Goal: Transaction & Acquisition: Purchase product/service

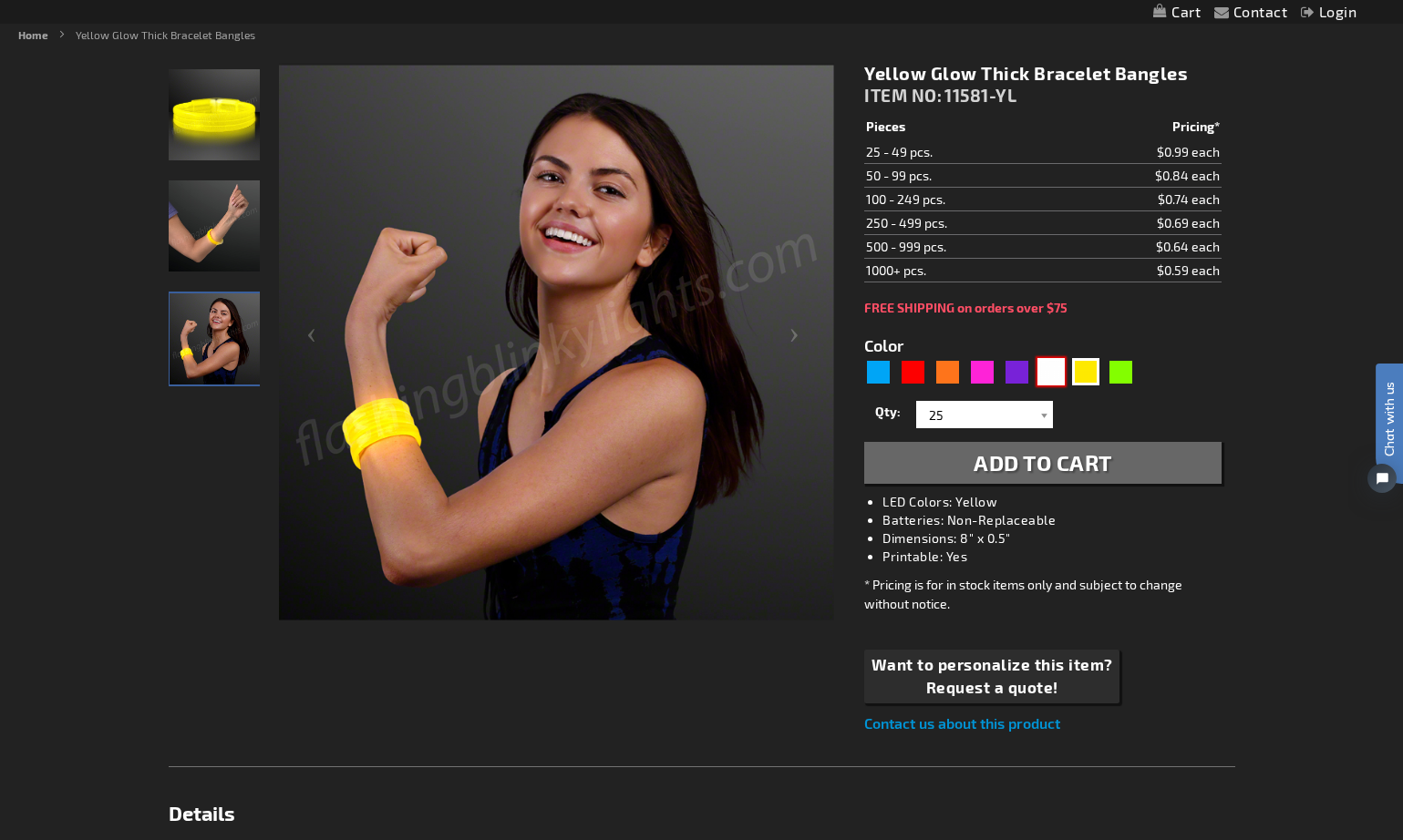
click at [1062, 372] on div "White" at bounding box center [1051, 371] width 28 height 28
type input "5646"
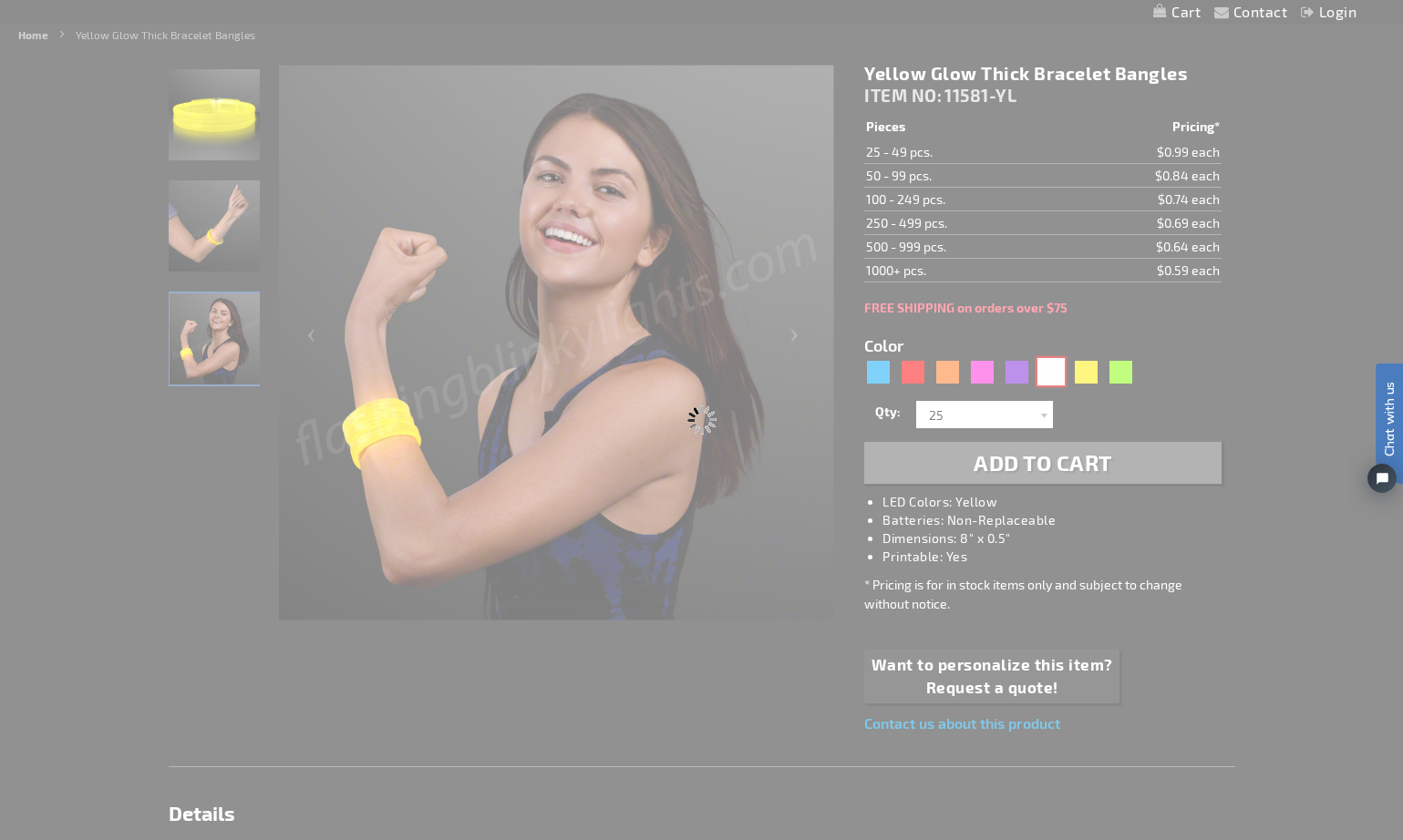
type input "11581-WT"
type input "Customize - White Glow Thick Bracelet Bangles - ITEM NO: 11581-WT"
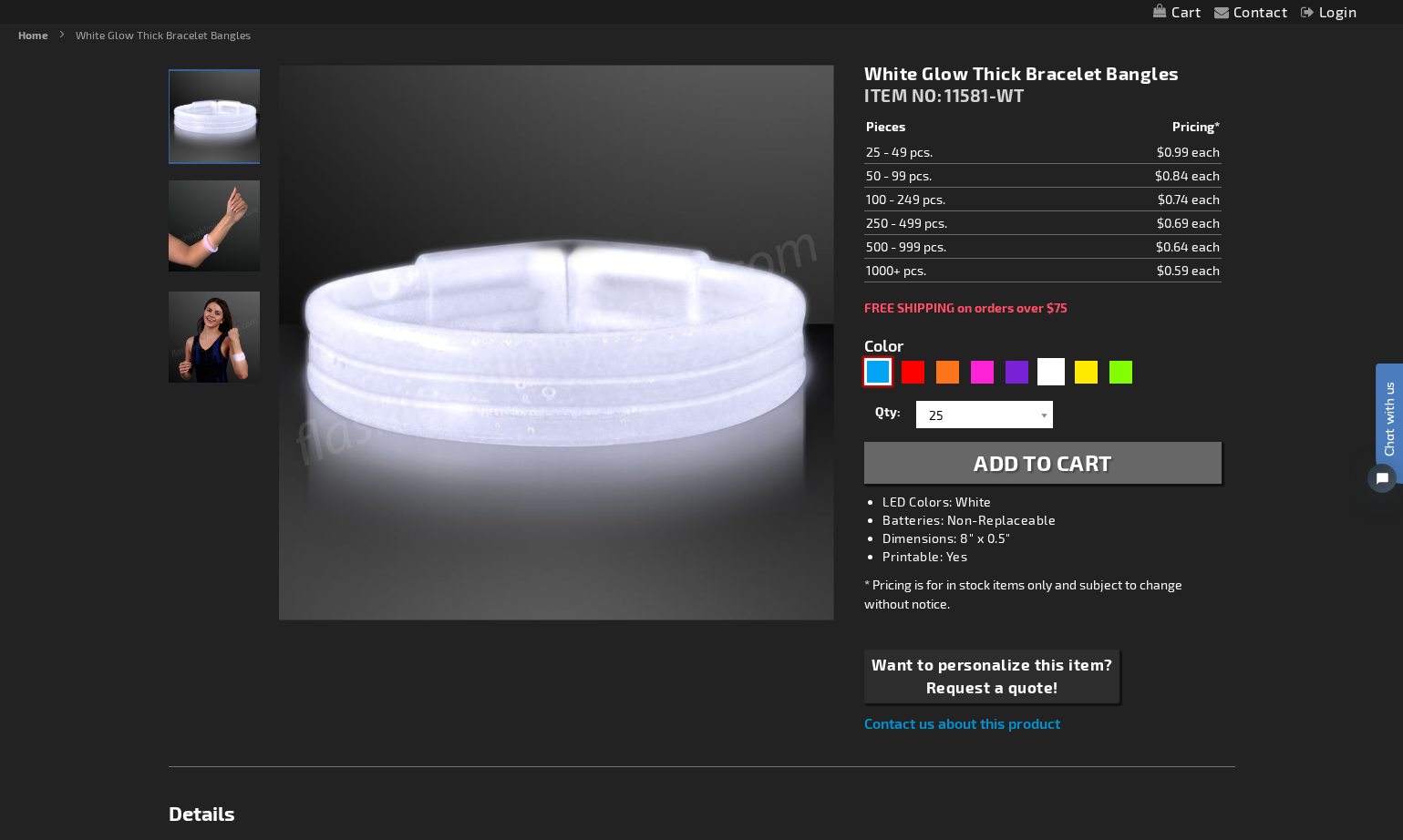
click at [876, 366] on div "Blue" at bounding box center [878, 371] width 28 height 28
type input "5629"
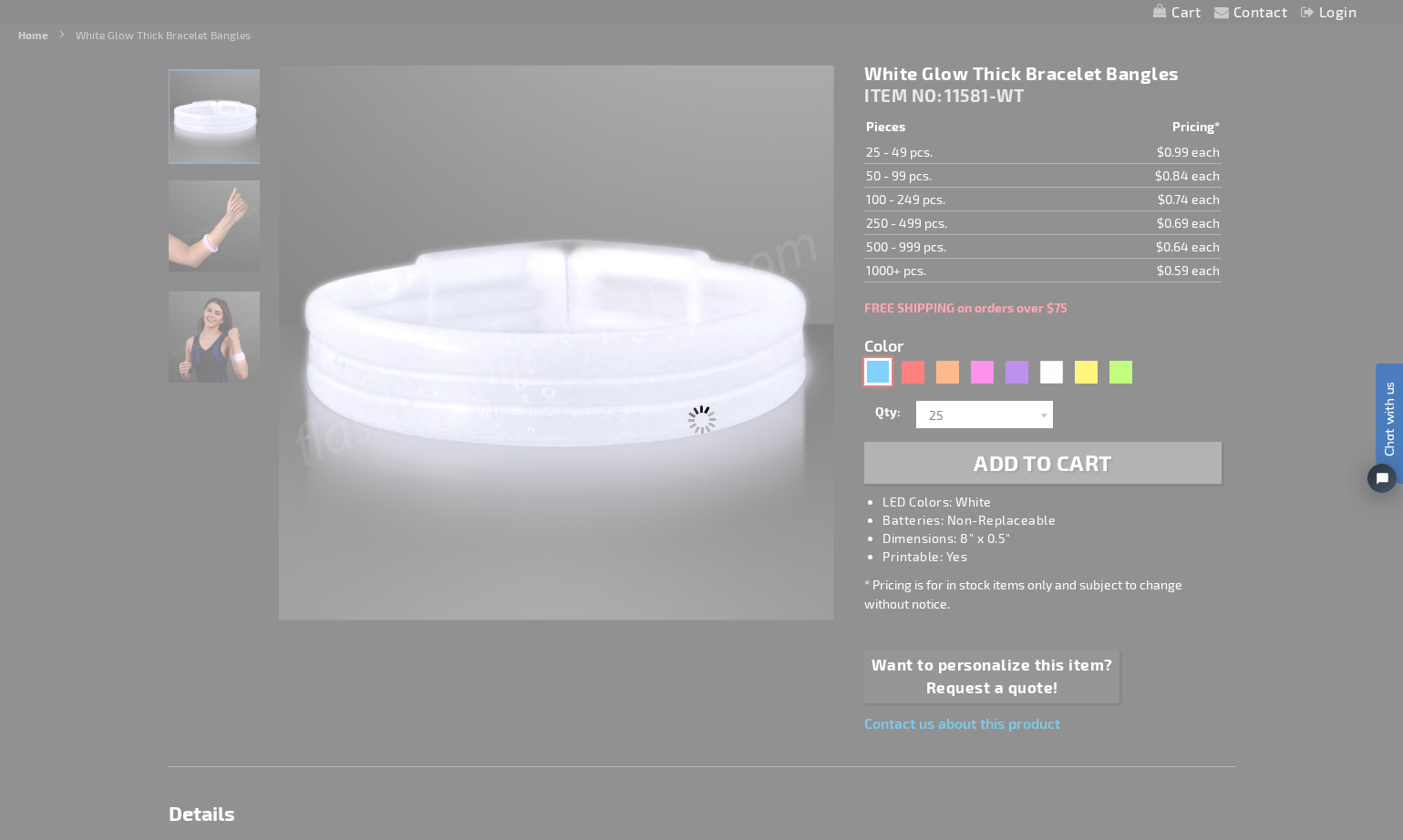
type input "11581-BL"
type input "Customize - Blue Glow Thick Bracelet Bangles - ITEM NO: 11581-BL"
